Goal: Information Seeking & Learning: Check status

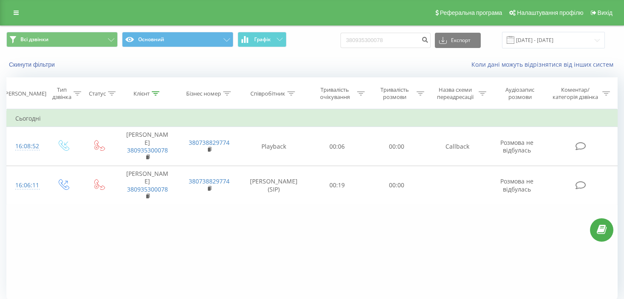
click at [148, 257] on div "Фільтрувати за умовою Дорівнює Введіть значення Скасувати OK Фільтрувати за умо…" at bounding box center [311, 204] width 611 height 191
click at [18, 9] on link at bounding box center [16, 13] width 15 height 12
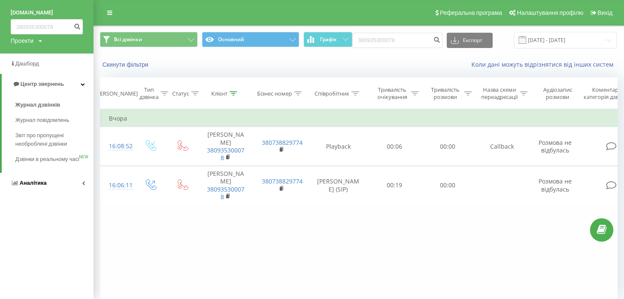
click at [22, 188] on span "Аналiтика" at bounding box center [29, 183] width 36 height 9
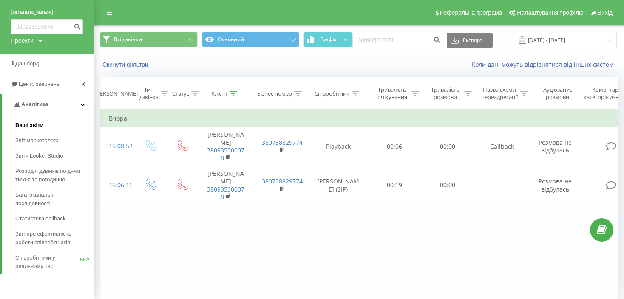
click at [26, 121] on link "Ваші звіти" at bounding box center [54, 125] width 78 height 15
click at [28, 63] on span "Дашборд" at bounding box center [27, 63] width 25 height 6
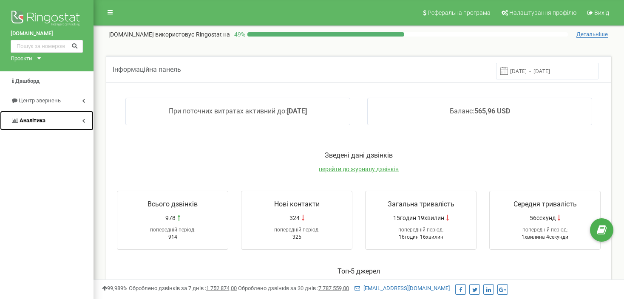
drag, startPoint x: 77, startPoint y: 117, endPoint x: 78, endPoint y: 128, distance: 11.1
click at [78, 117] on link "Аналiтика" at bounding box center [47, 121] width 94 height 20
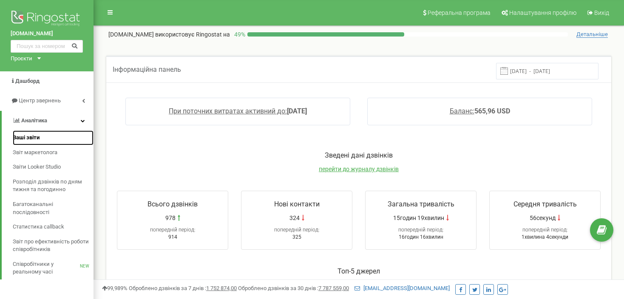
click at [25, 139] on span "Ваші звіти" at bounding box center [26, 138] width 27 height 8
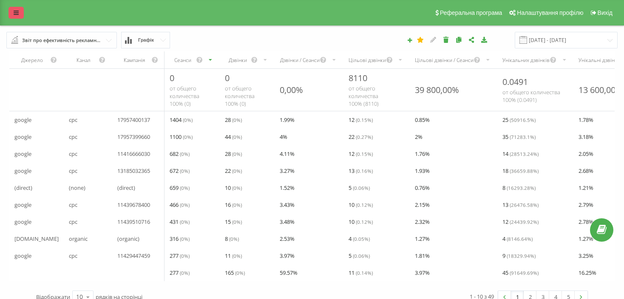
click at [13, 10] on link at bounding box center [16, 13] width 15 height 12
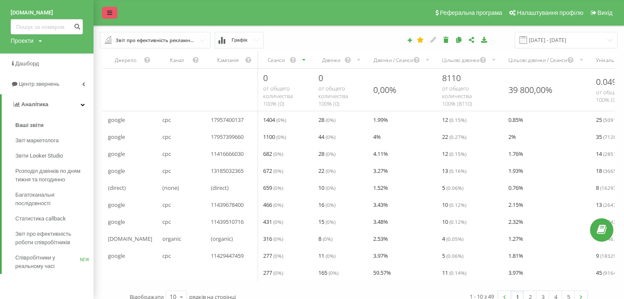
click at [111, 15] on icon at bounding box center [109, 13] width 5 height 6
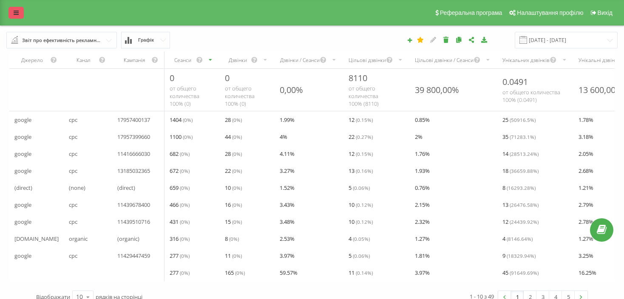
drag, startPoint x: 7, startPoint y: 12, endPoint x: 13, endPoint y: 11, distance: 6.0
click at [8, 12] on div "Реферальна програма Налаштування профілю Вихід" at bounding box center [312, 13] width 624 height 26
click at [14, 11] on icon at bounding box center [16, 13] width 5 height 6
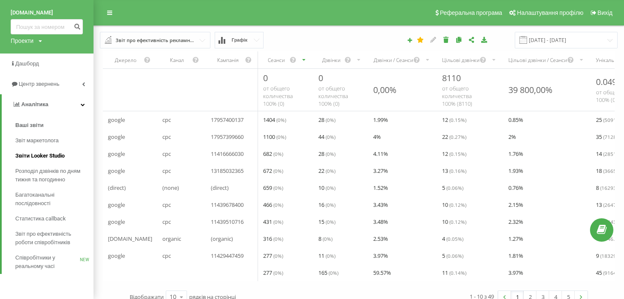
click at [34, 156] on span "Звіти Looker Studio" at bounding box center [39, 156] width 49 height 9
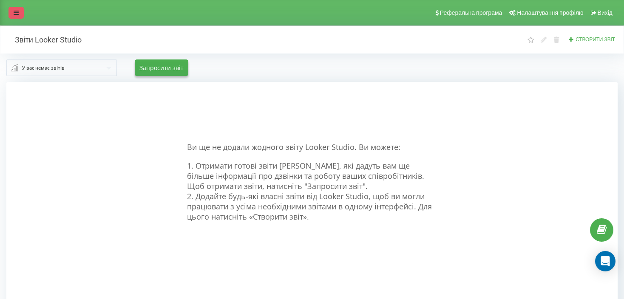
click at [17, 9] on link at bounding box center [16, 13] width 15 height 12
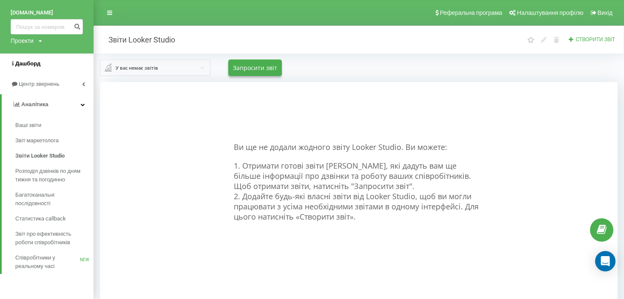
click at [29, 68] on span "Дашборд" at bounding box center [26, 64] width 30 height 9
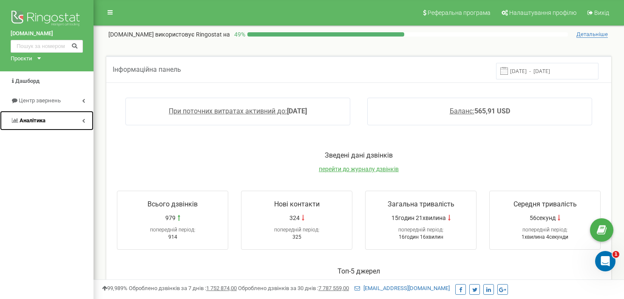
click at [35, 120] on span "Аналiтика" at bounding box center [33, 120] width 26 height 6
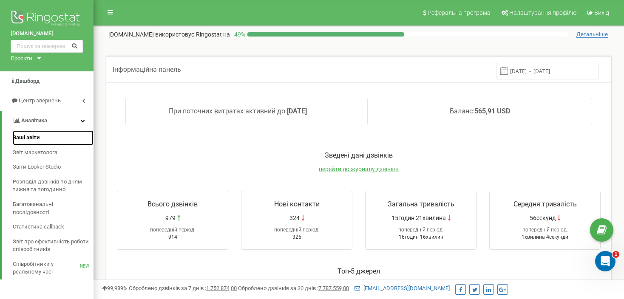
click at [19, 138] on span "Ваші звіти" at bounding box center [26, 138] width 27 height 8
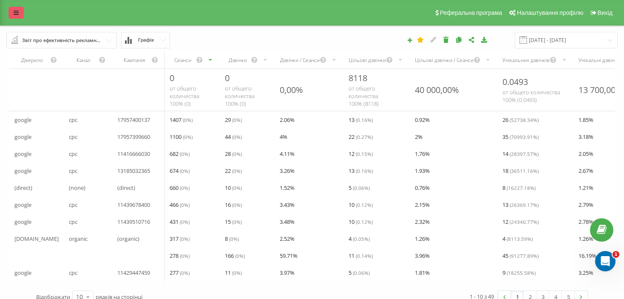
click at [20, 11] on link at bounding box center [16, 13] width 15 height 12
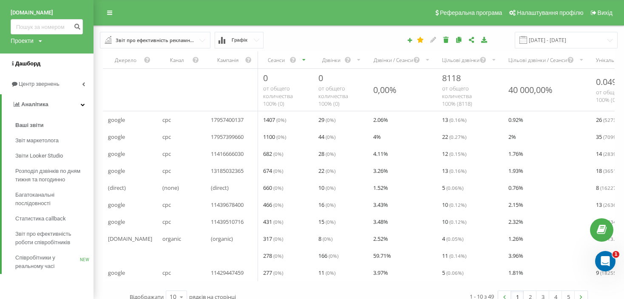
click at [30, 64] on span "Дашборд" at bounding box center [27, 63] width 25 height 6
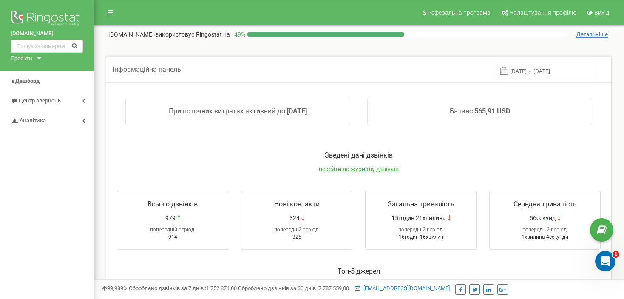
click at [37, 57] on div "Проєкти back-stage.pro" at bounding box center [24, 59] width 27 height 8
click at [36, 16] on img at bounding box center [47, 19] width 72 height 21
click at [106, 13] on link at bounding box center [110, 12] width 16 height 13
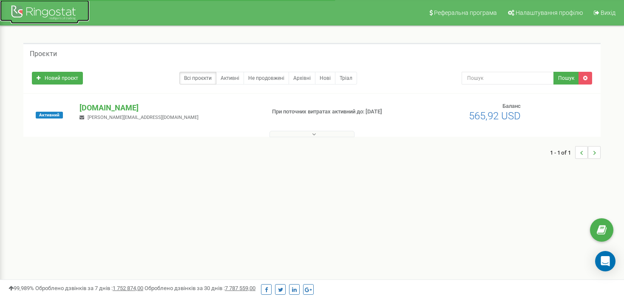
click at [47, 9] on div at bounding box center [45, 13] width 68 height 20
click at [102, 108] on p "[DOMAIN_NAME]" at bounding box center [169, 107] width 178 height 11
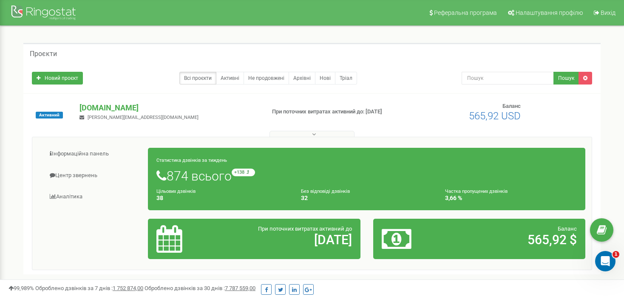
click at [307, 137] on button at bounding box center [312, 134] width 85 height 6
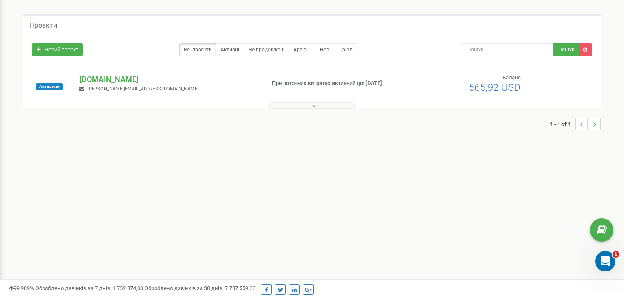
scroll to position [43, 0]
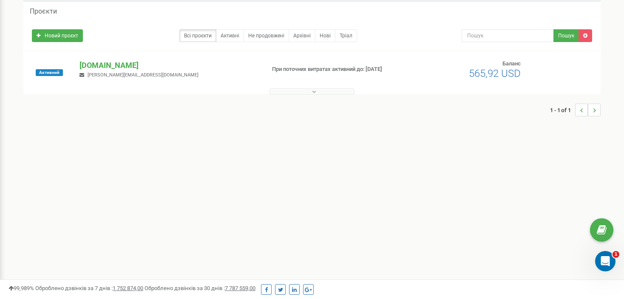
click at [324, 87] on div at bounding box center [312, 89] width 573 height 9
click at [322, 92] on button at bounding box center [312, 91] width 85 height 6
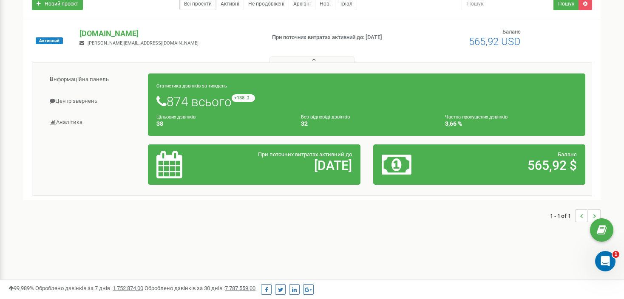
scroll to position [0, 0]
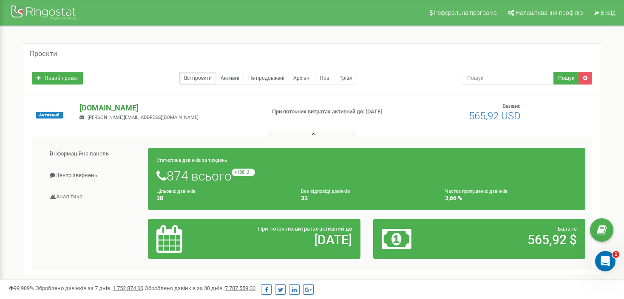
click at [99, 104] on p "[DOMAIN_NAME]" at bounding box center [169, 107] width 178 height 11
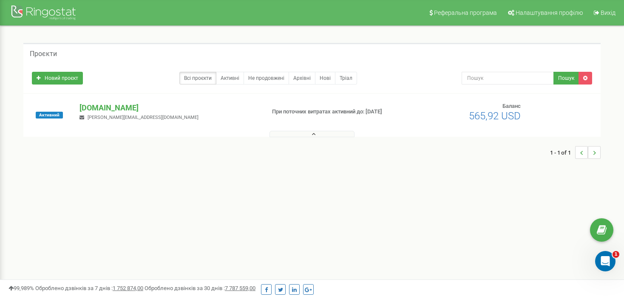
click at [310, 132] on button at bounding box center [312, 134] width 85 height 6
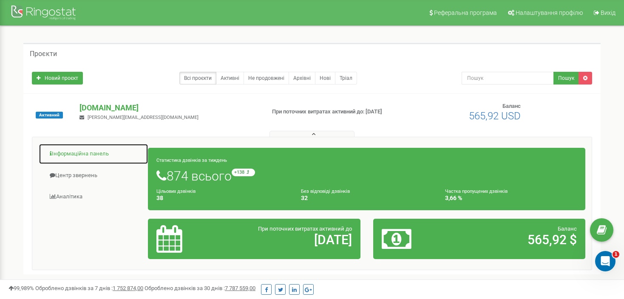
click at [76, 154] on link "Інформаційна панель" at bounding box center [94, 154] width 110 height 21
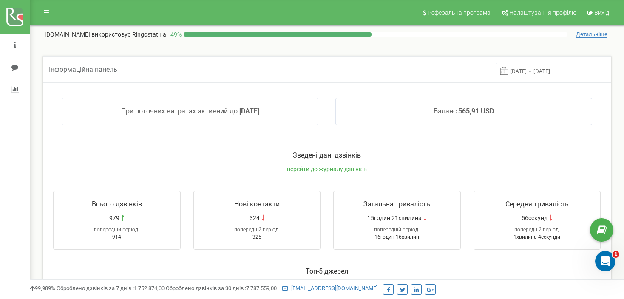
click at [105, 204] on span "Всього дзвінків" at bounding box center [117, 204] width 50 height 8
click at [115, 218] on span "979" at bounding box center [114, 218] width 10 height 9
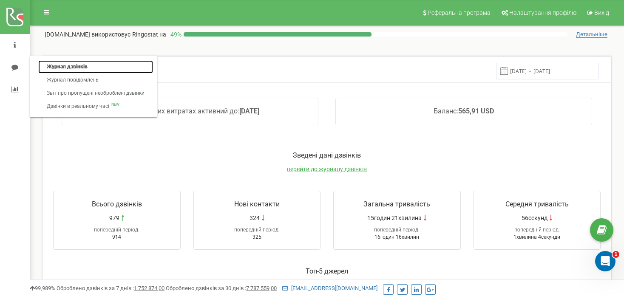
click at [76, 66] on link "Журнал дзвінків" at bounding box center [95, 66] width 115 height 13
